Goal: Task Accomplishment & Management: Complete application form

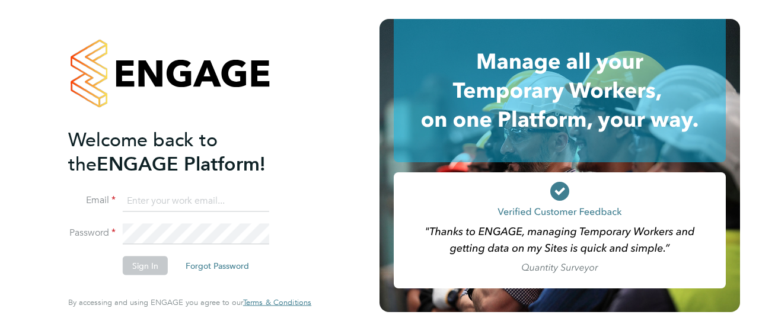
type input "[PERSON_NAME][EMAIL_ADDRESS][DOMAIN_NAME]"
click at [143, 262] on button "Sign In" at bounding box center [145, 266] width 45 height 19
click at [143, 262] on div "Sorry, we are having problems connecting to our services." at bounding box center [189, 165] width 379 height 331
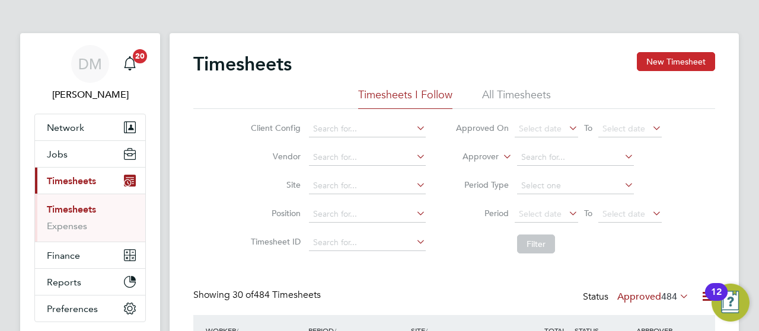
click at [659, 58] on button "New Timesheet" at bounding box center [676, 61] width 78 height 19
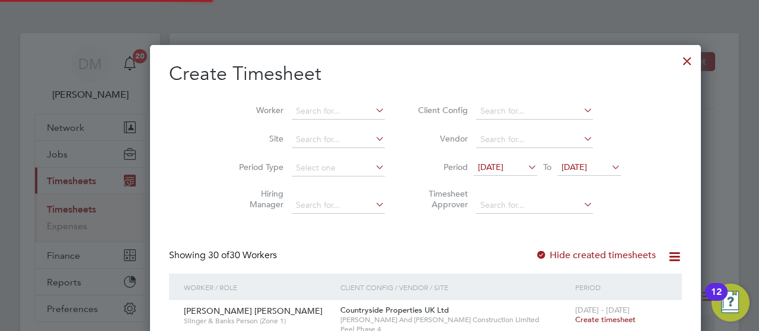
scroll to position [2061, 459]
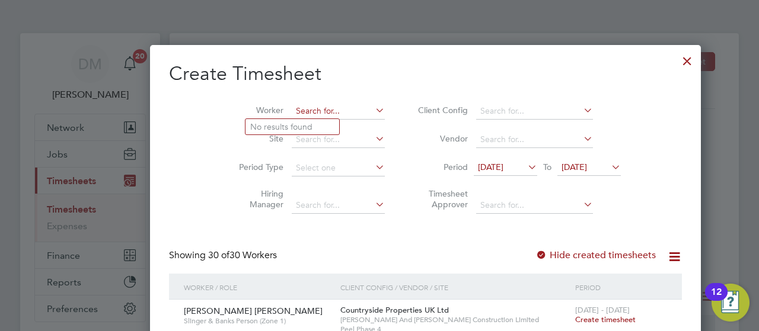
click at [292, 110] on input at bounding box center [338, 111] width 93 height 17
click at [321, 131] on b "Love" at bounding box center [330, 127] width 18 height 10
type input "[PERSON_NAME]"
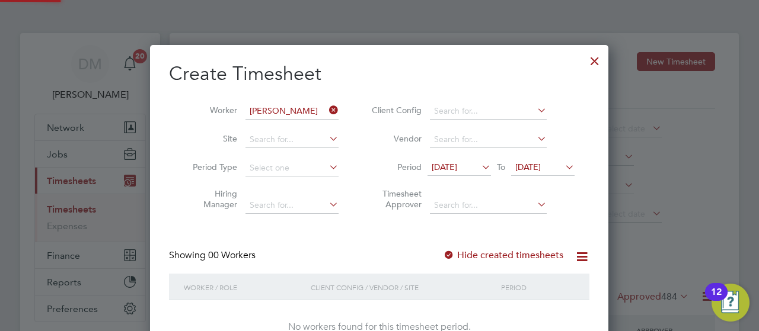
scroll to position [334, 459]
click at [587, 293] on div "Worker / Role Client Config / Vendor / Site Period" at bounding box center [379, 286] width 420 height 25
click at [479, 162] on icon at bounding box center [479, 167] width 0 height 17
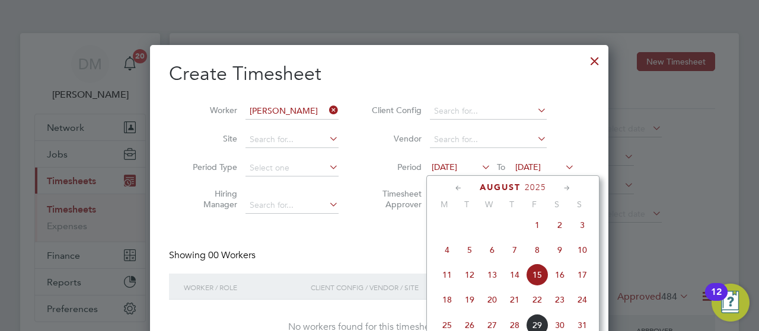
click at [445, 327] on span "25" at bounding box center [447, 325] width 23 height 23
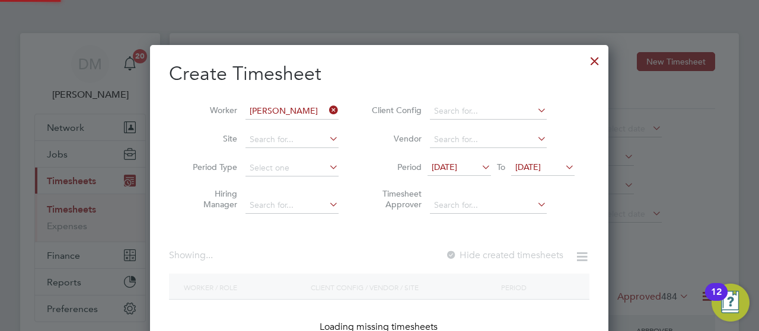
scroll to position [320, 459]
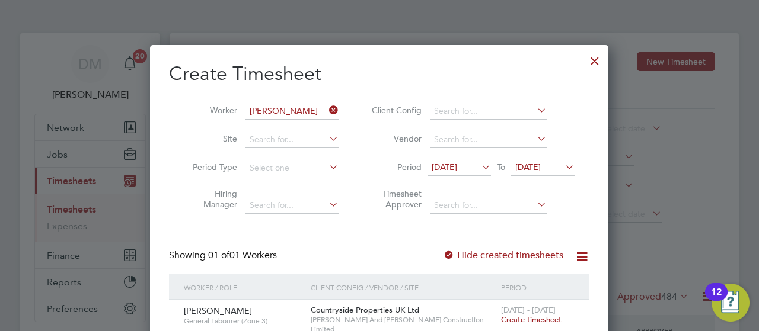
click at [541, 167] on span "[DATE]" at bounding box center [527, 167] width 25 height 11
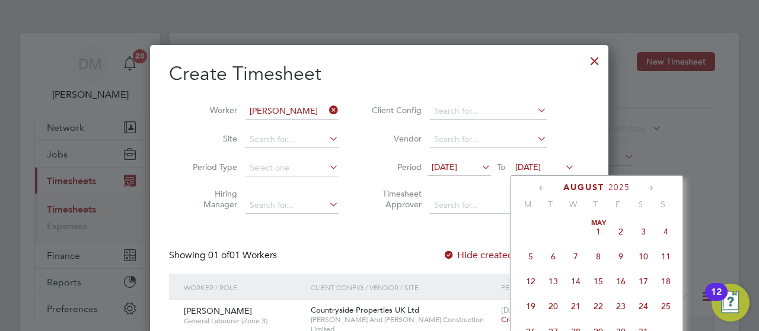
scroll to position [458, 0]
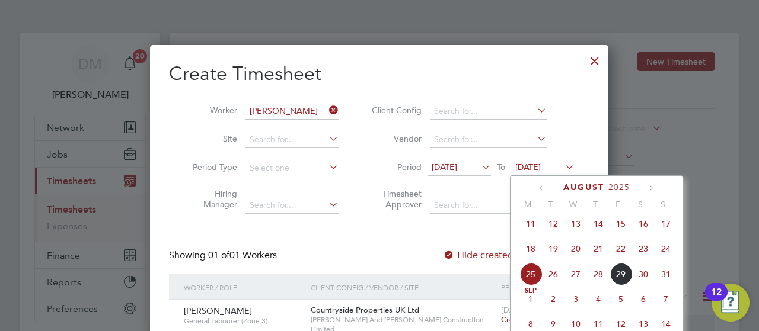
click at [662, 280] on span "31" at bounding box center [665, 274] width 23 height 23
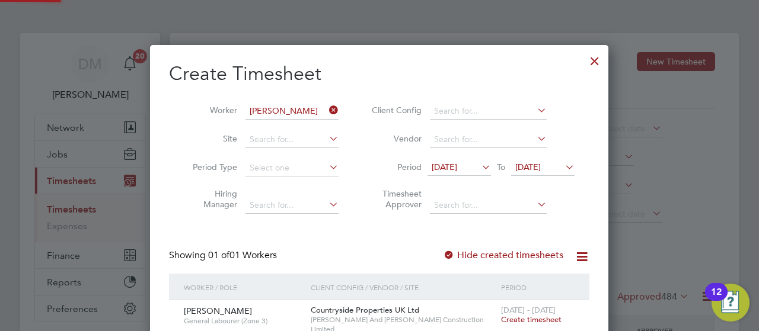
scroll to position [320, 459]
click at [543, 317] on span "Create timesheet" at bounding box center [531, 320] width 60 height 10
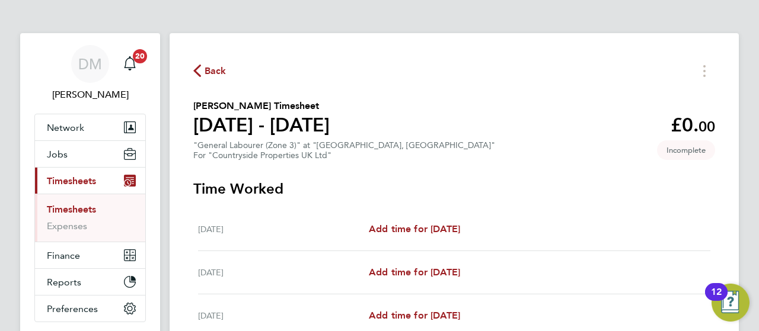
click at [751, 245] on div "DM [PERSON_NAME] Notifications 20 Applications: Network Team Members Businesses…" at bounding box center [379, 307] width 759 height 615
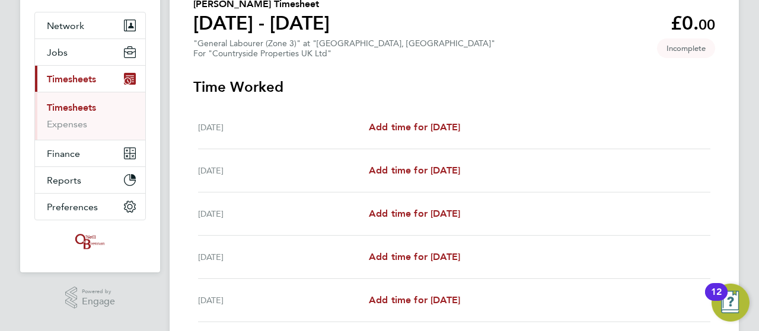
scroll to position [119, 0]
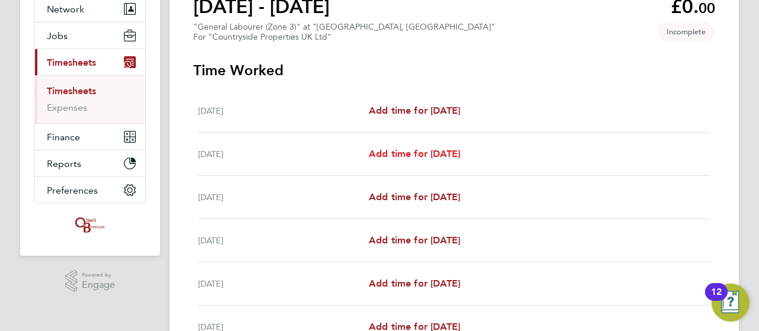
click at [460, 148] on span "Add time for [DATE]" at bounding box center [414, 153] width 91 height 11
select select "30"
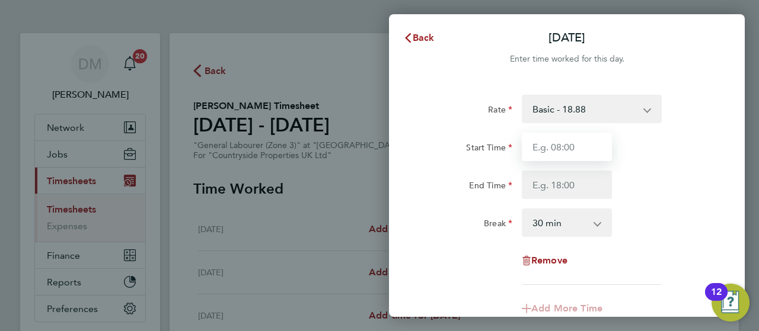
click at [580, 150] on input "Start Time" at bounding box center [567, 147] width 90 height 28
type input "07:30"
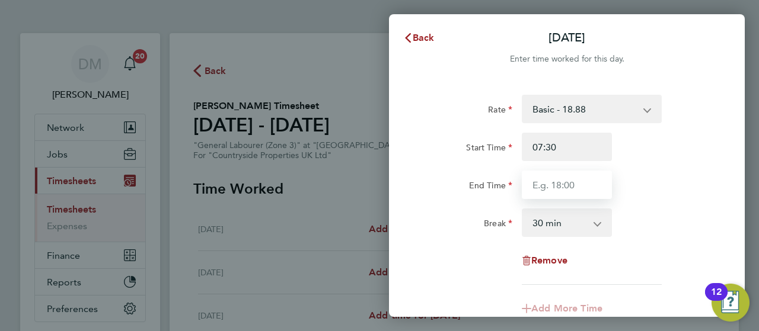
click at [584, 183] on input "End Time" at bounding box center [567, 185] width 90 height 28
type input "17:00"
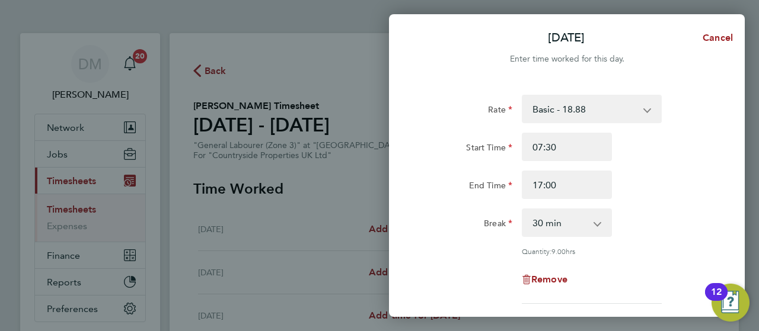
click at [659, 243] on div "Rate Basic - 18.88 Start Time 07:30 End Time 17:00 Break 0 min 15 min 30 min 45…" at bounding box center [566, 199] width 289 height 209
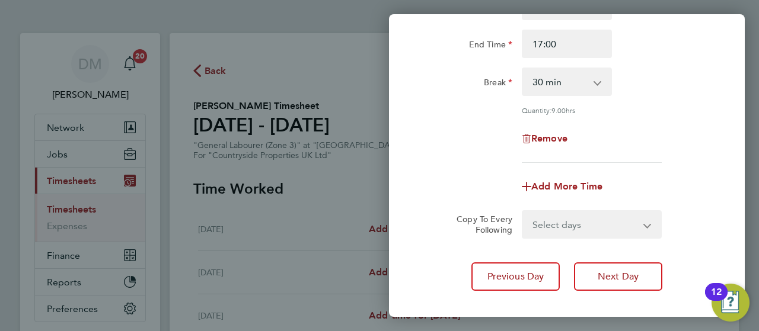
scroll to position [142, 0]
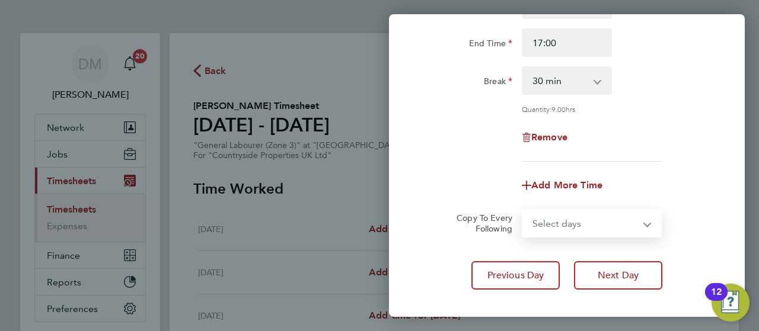
click at [591, 226] on select "Select days Day Weekday (Mon-Fri) Weekend (Sat-Sun) [DATE] [DATE] [DATE] [DATE]…" at bounding box center [585, 223] width 124 height 26
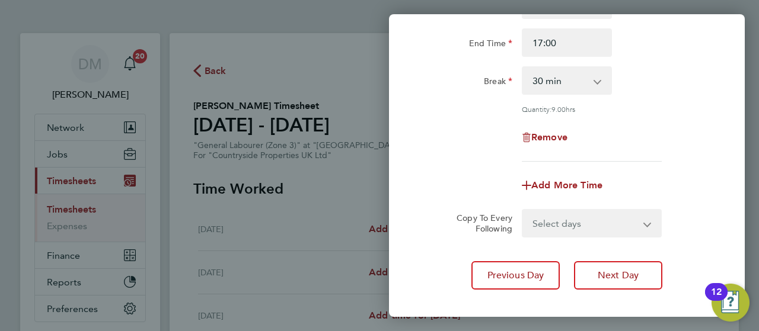
click at [687, 116] on div "Rate Basic - 18.88 Start Time 07:30 End Time 17:00 Break 0 min 15 min 30 min 45…" at bounding box center [566, 57] width 289 height 209
click at [602, 221] on select "Select days Day Weekday (Mon-Fri) Weekend (Sat-Sun) [DATE] [DATE] [DATE] [DATE]…" at bounding box center [585, 223] width 124 height 26
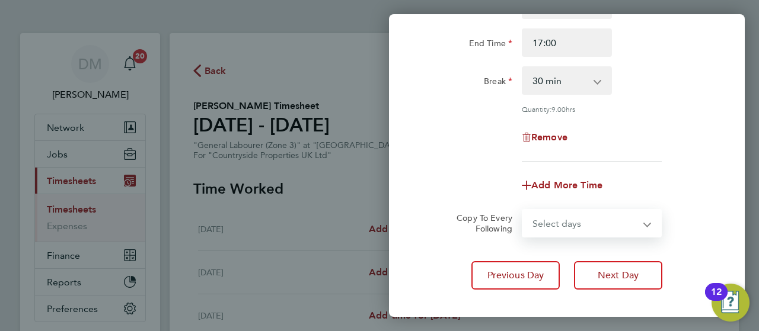
select select "WEEKDAY"
click at [523, 210] on select "Select days Day Weekday (Mon-Fri) Weekend (Sat-Sun) [DATE] [DATE] [DATE] [DATE]…" at bounding box center [585, 223] width 124 height 26
select select "[DATE]"
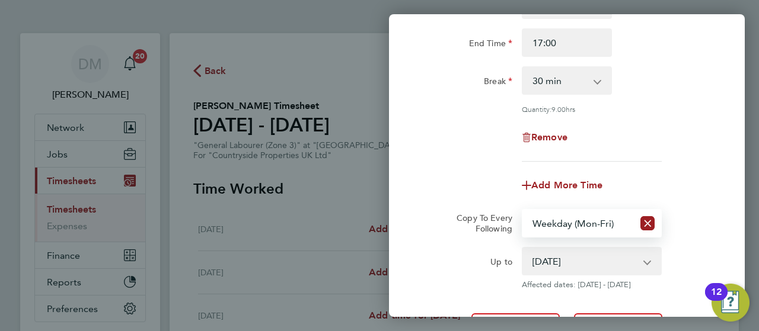
click at [694, 126] on div "Remove" at bounding box center [566, 137] width 299 height 28
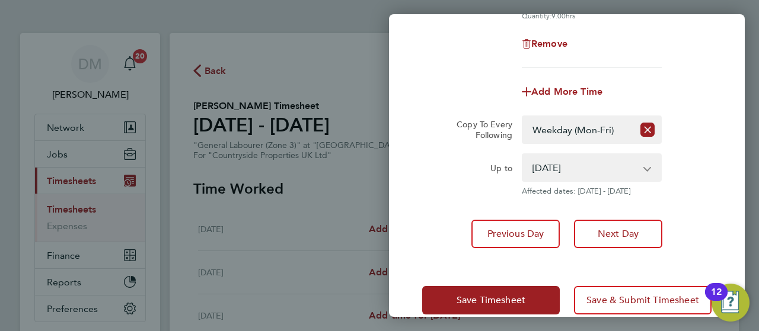
scroll to position [256, 0]
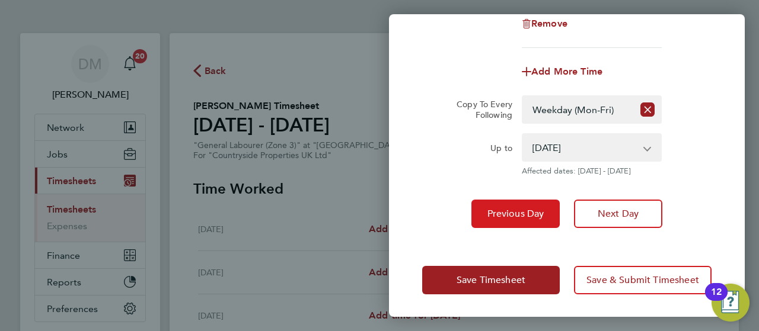
click at [518, 217] on span "Previous Day" at bounding box center [515, 214] width 57 height 12
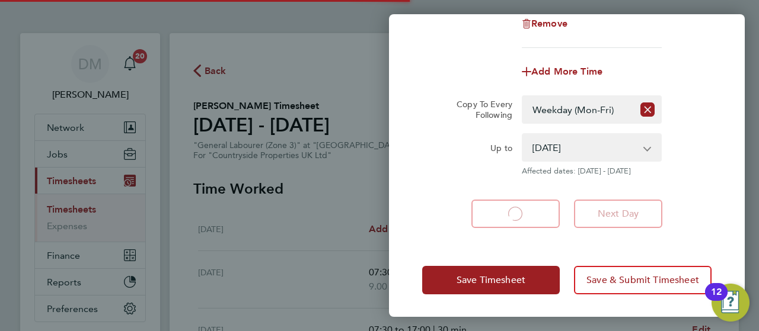
select select "30"
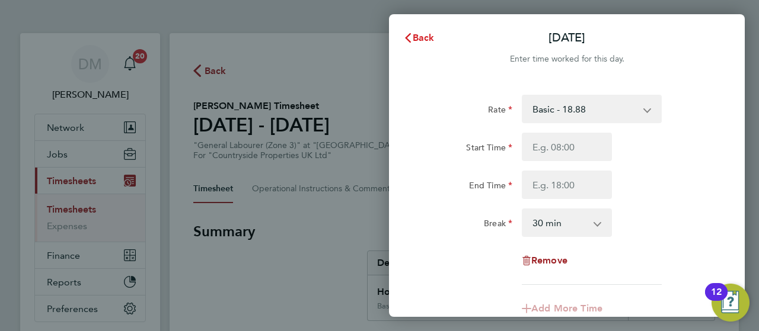
click at [425, 39] on span "Back" at bounding box center [424, 37] width 22 height 11
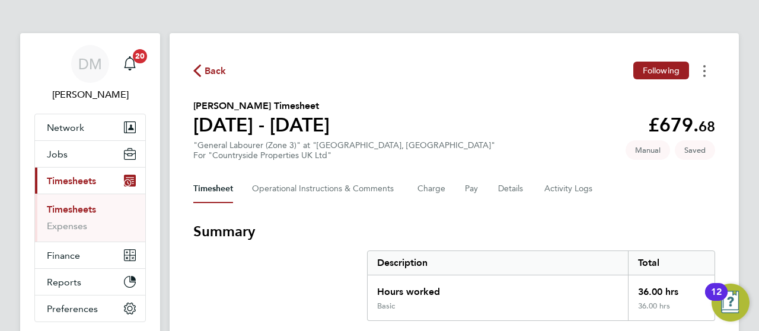
click at [705, 70] on button "Timesheets Menu" at bounding box center [704, 71] width 21 height 18
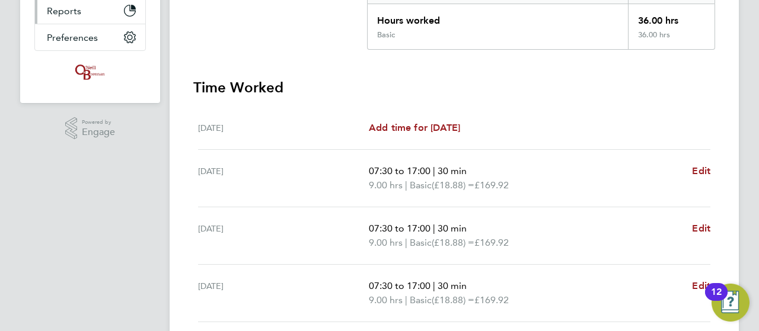
scroll to position [14, 0]
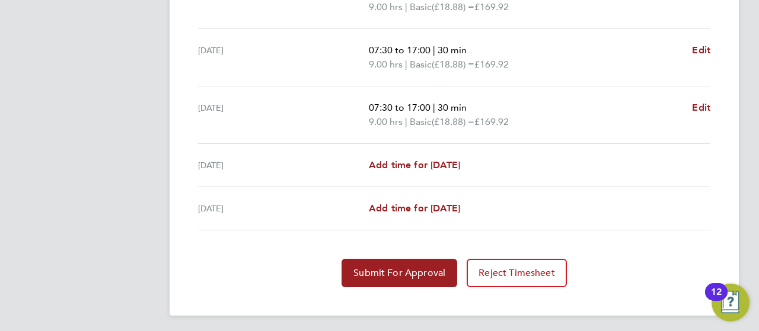
scroll to position [509, 0]
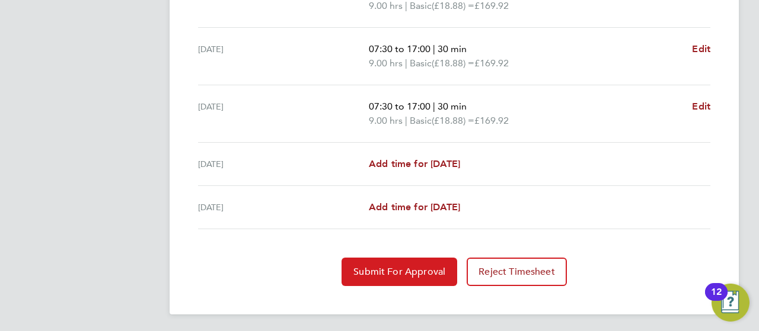
click at [428, 270] on span "Submit For Approval" at bounding box center [399, 272] width 92 height 12
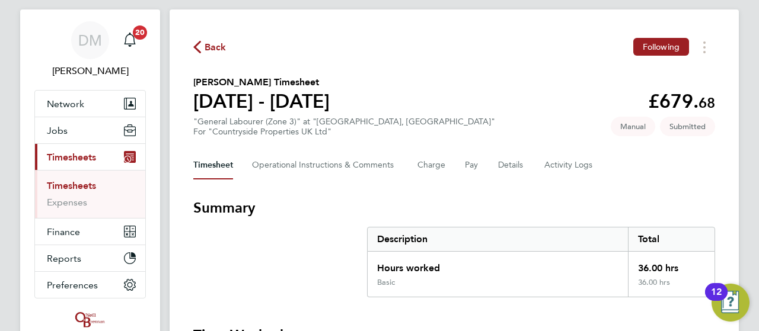
scroll to position [0, 0]
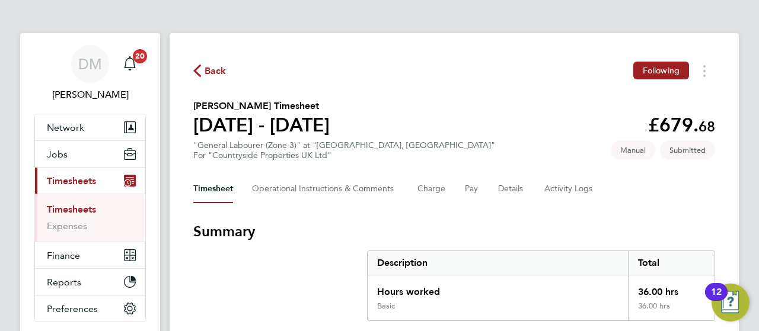
click at [70, 180] on span "Timesheets" at bounding box center [71, 180] width 49 height 11
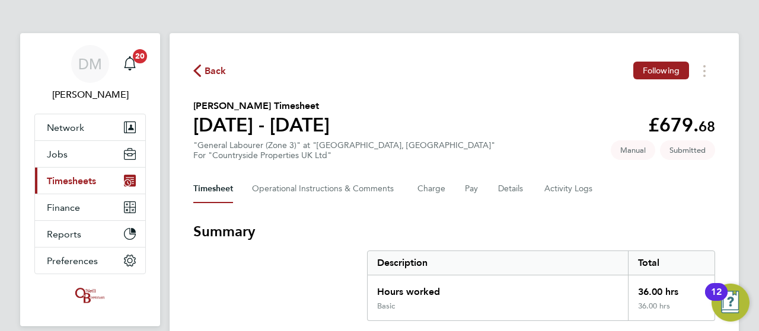
click at [78, 186] on button "Current page: Timesheets" at bounding box center [90, 181] width 110 height 26
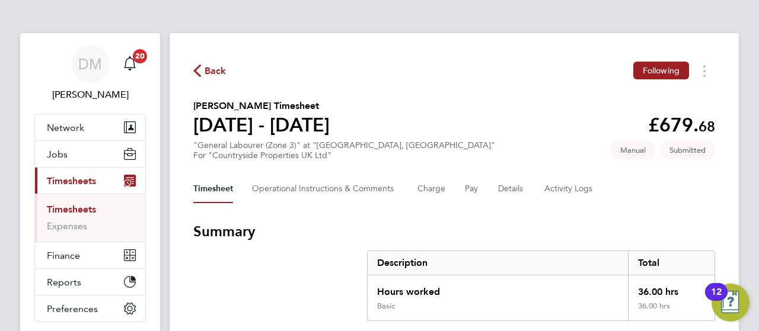
click at [71, 212] on link "Timesheets" at bounding box center [71, 209] width 49 height 11
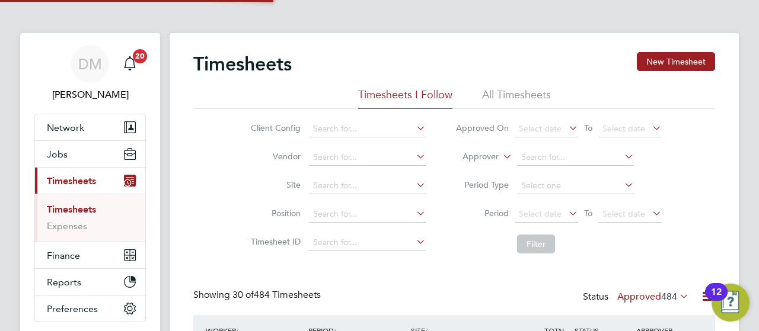
scroll to position [40, 103]
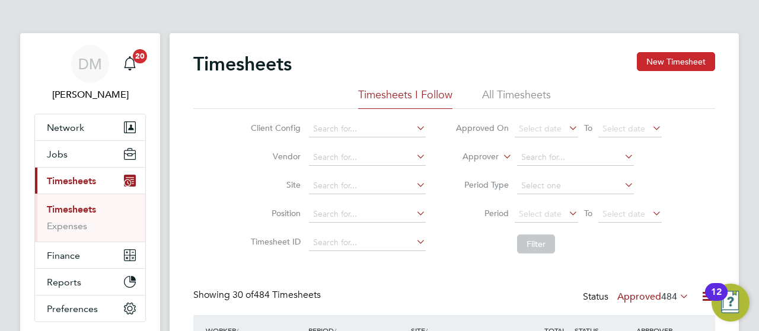
click at [678, 68] on button "New Timesheet" at bounding box center [676, 61] width 78 height 19
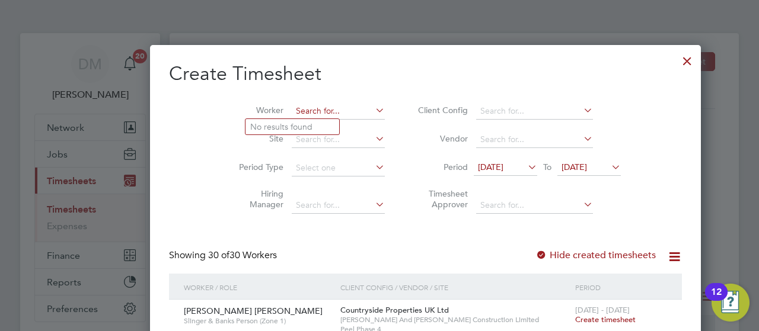
click at [292, 114] on input at bounding box center [338, 111] width 93 height 17
click at [301, 125] on li "[PERSON_NAME] Simba [PERSON_NAME]" at bounding box center [309, 127] width 129 height 16
type input "[PERSON_NAME] Simba [PERSON_NAME]"
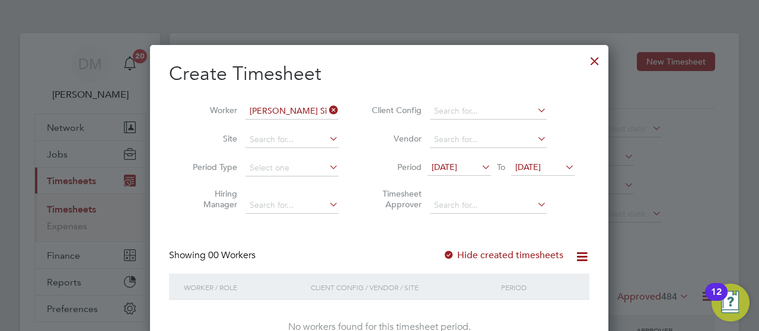
click at [457, 164] on span "[DATE]" at bounding box center [444, 167] width 25 height 11
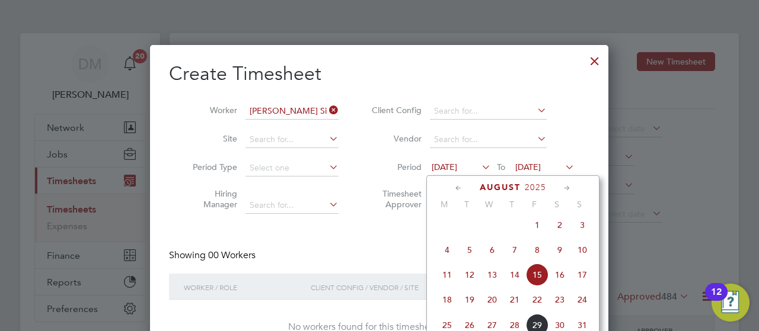
click at [448, 327] on span "25" at bounding box center [447, 325] width 23 height 23
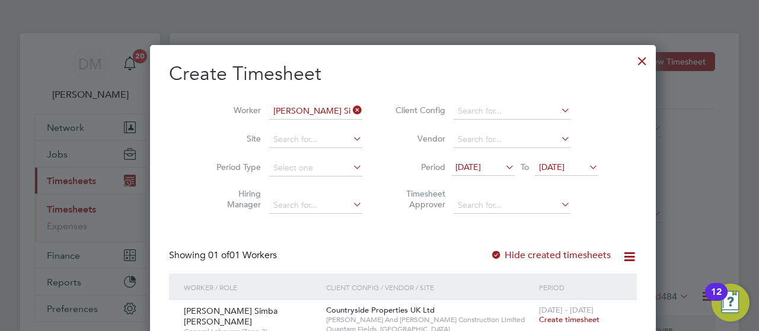
click at [539, 321] on span "Create timesheet" at bounding box center [569, 320] width 60 height 10
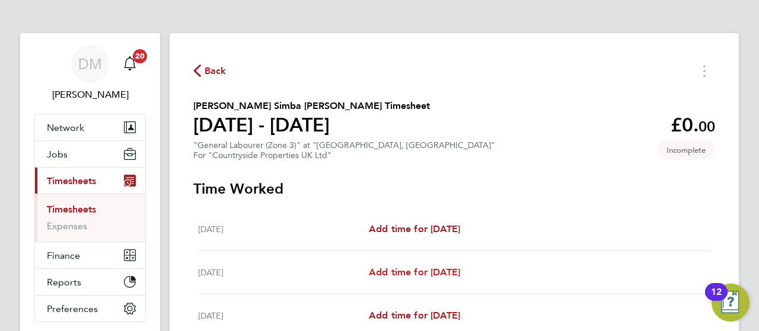
click at [422, 269] on span "Add time for [DATE]" at bounding box center [414, 272] width 91 height 11
select select "30"
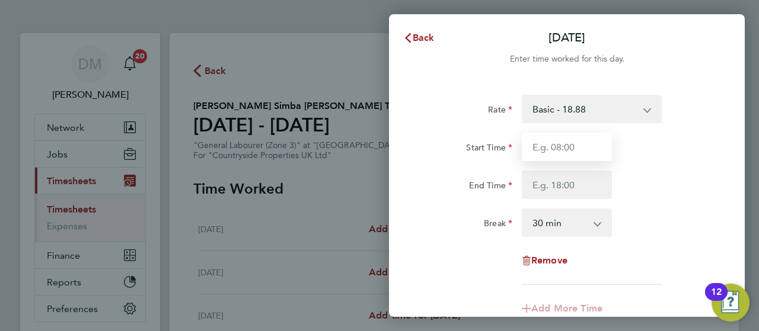
click at [563, 145] on input "Start Time" at bounding box center [567, 147] width 90 height 28
type input "07:30"
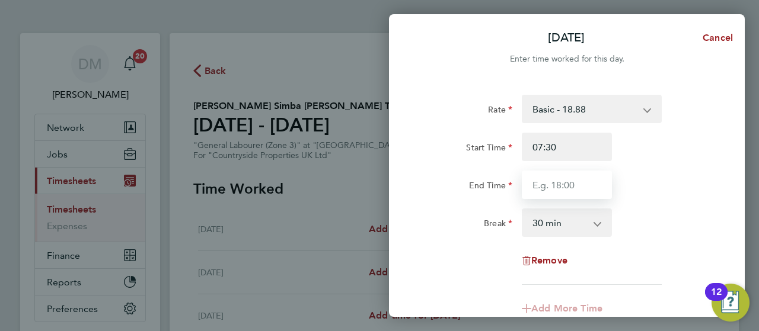
click at [585, 183] on input "End Time" at bounding box center [567, 185] width 90 height 28
type input "17:00"
click at [662, 253] on div "Rate Basic - 18.88 Start Time 07:30 End Time 17:00 Break 0 min 15 min 30 min 45…" at bounding box center [566, 190] width 289 height 190
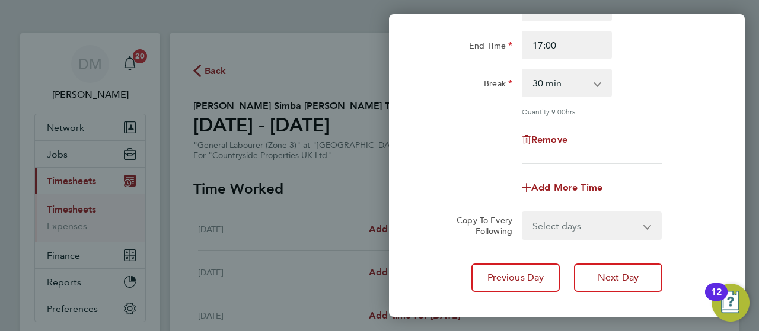
scroll to position [142, 0]
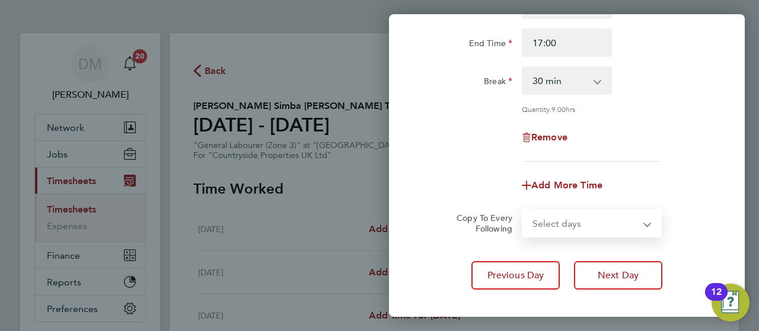
click at [621, 216] on select "Select days Day Weekday (Mon-Fri) Weekend (Sat-Sun) [DATE] [DATE] [DATE] [DATE]…" at bounding box center [585, 223] width 124 height 26
select select "WEEKDAY"
click at [523, 210] on select "Select days Day Weekday (Mon-Fri) Weekend (Sat-Sun) [DATE] [DATE] [DATE] [DATE]…" at bounding box center [585, 223] width 124 height 26
select select "[DATE]"
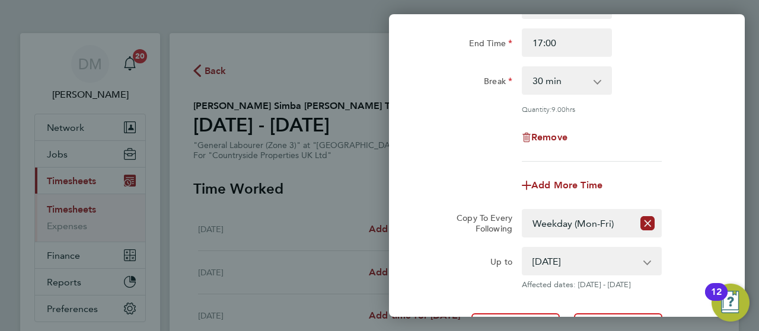
click at [710, 222] on div "Copy To Every Following Select days Day Weekday (Mon-Fri) Weekend (Sat-Sun) [DA…" at bounding box center [566, 223] width 299 height 28
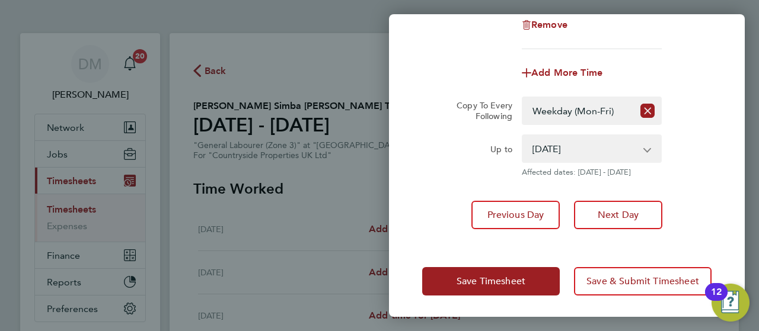
scroll to position [256, 0]
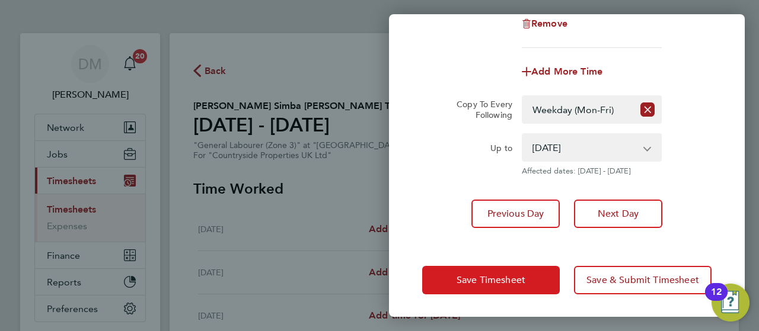
click at [503, 279] on span "Save Timesheet" at bounding box center [490, 280] width 69 height 12
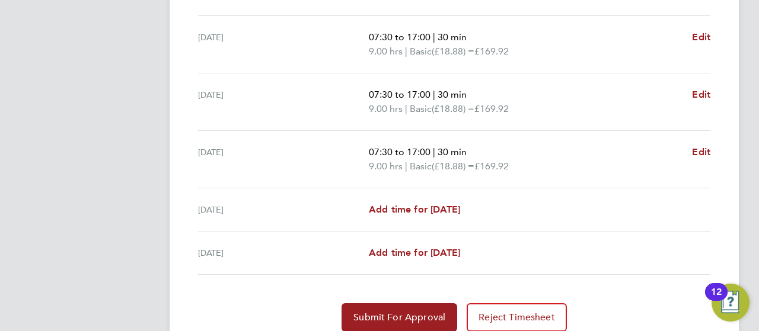
scroll to position [509, 0]
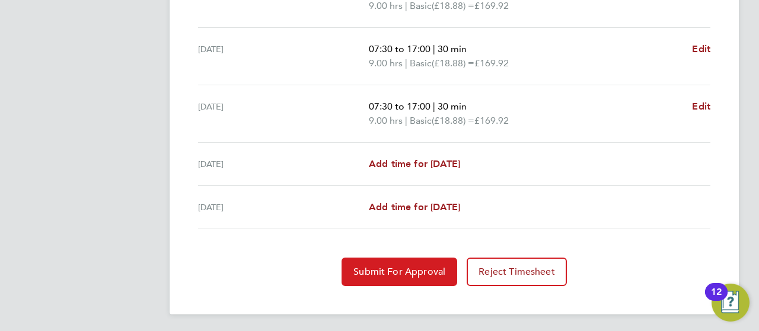
click at [401, 268] on span "Submit For Approval" at bounding box center [399, 272] width 92 height 12
